Goal: Transaction & Acquisition: Obtain resource

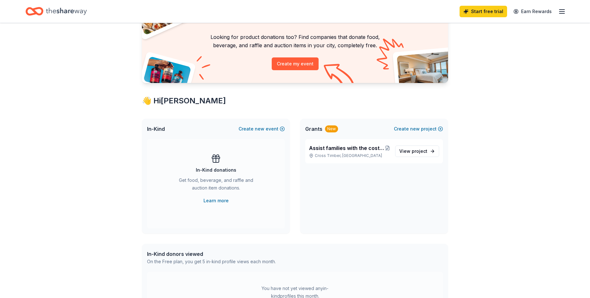
scroll to position [96, 0]
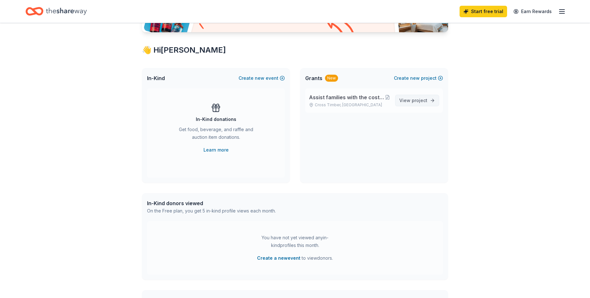
click at [424, 103] on span "View project" at bounding box center [413, 101] width 28 height 8
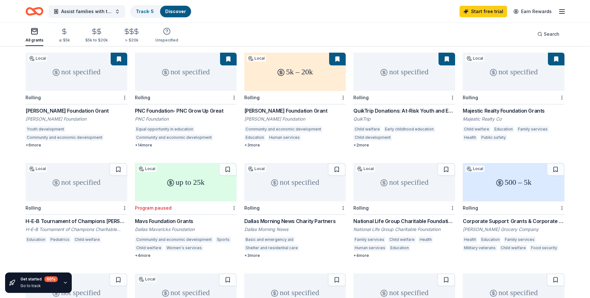
scroll to position [71, 0]
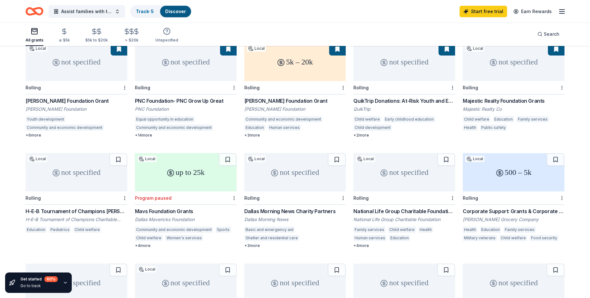
click at [304, 59] on div "5k – 20k" at bounding box center [295, 62] width 102 height 38
click at [79, 171] on div "not specified" at bounding box center [76, 172] width 102 height 38
click at [480, 170] on div "500 – 5k" at bounding box center [513, 172] width 102 height 38
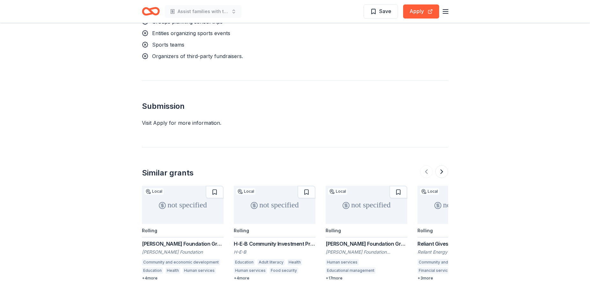
scroll to position [714, 0]
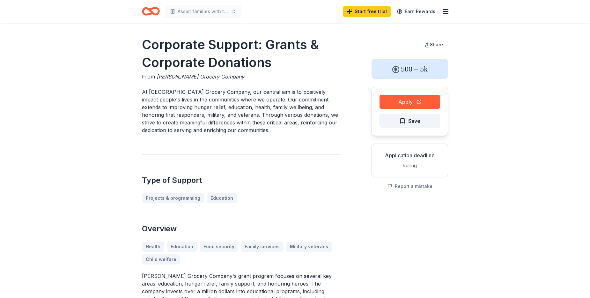
click at [408, 121] on span "Save" at bounding box center [414, 121] width 12 height 8
click at [409, 119] on html "Assist families with the costs associated with playing organized sports, such a…" at bounding box center [297, 149] width 594 height 298
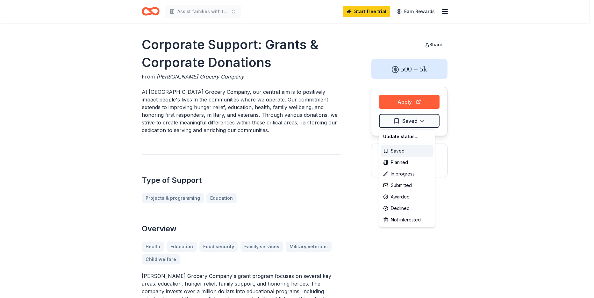
click at [412, 90] on html "Assist families with the costs associated with playing organized sports, such a…" at bounding box center [297, 149] width 594 height 298
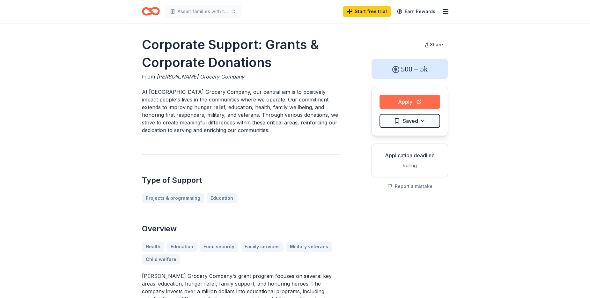
click at [412, 99] on button "Apply" at bounding box center [409, 102] width 61 height 14
